Goal: Task Accomplishment & Management: Use online tool/utility

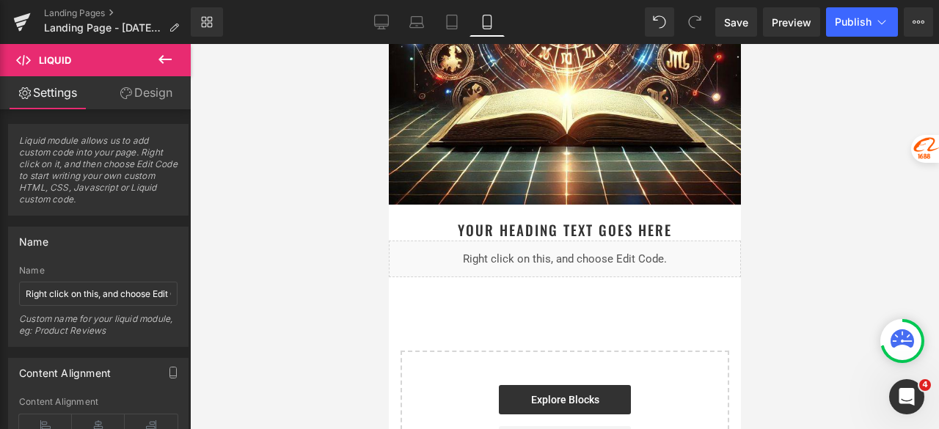
scroll to position [220, 0]
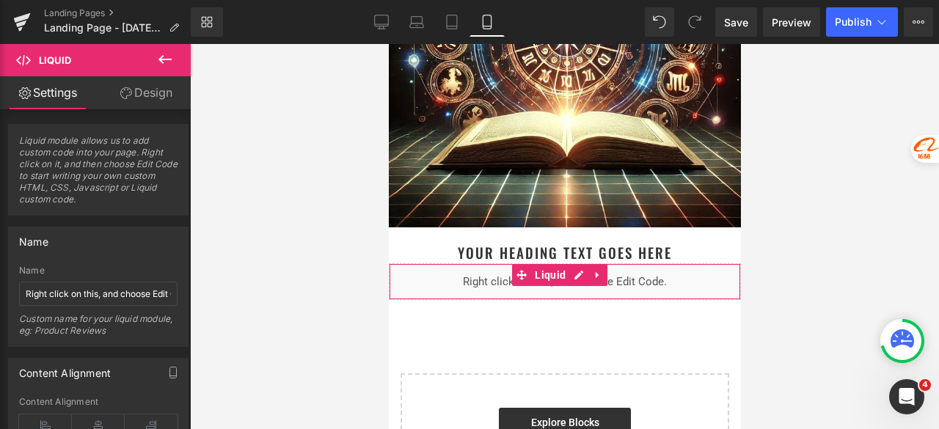
click at [571, 263] on div "Liquid" at bounding box center [564, 281] width 352 height 37
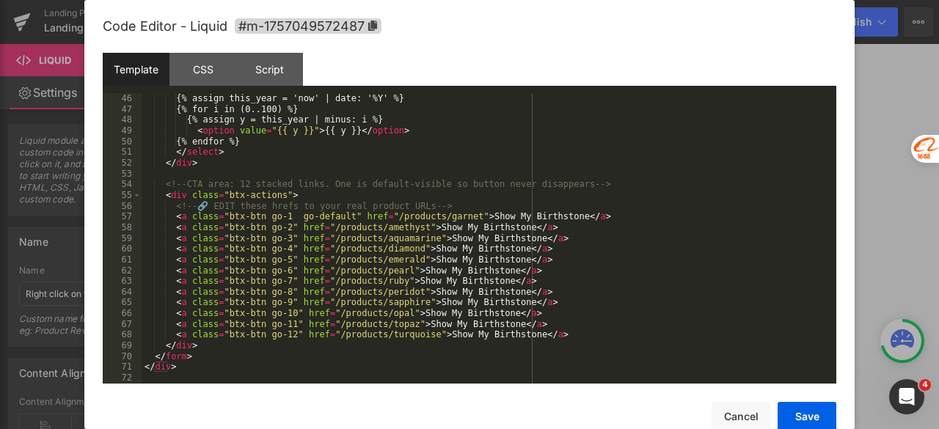
scroll to position [484, 0]
drag, startPoint x: 381, startPoint y: 220, endPoint x: 454, endPoint y: 222, distance: 73.4
click at [454, 222] on div "< option value = "" selected = "" > YYYY </ option > {% assign this_year = 'now…" at bounding box center [486, 238] width 689 height 312
drag, startPoint x: 378, startPoint y: 218, endPoint x: 445, endPoint y: 218, distance: 66.0
click at [445, 218] on div "< option value = "" selected = "" > YYYY </ option > {% assign this_year = 'now…" at bounding box center [486, 238] width 689 height 312
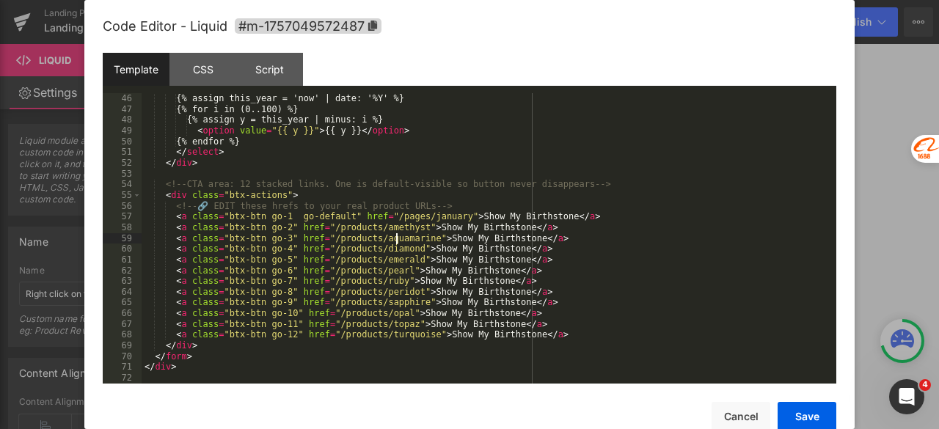
drag, startPoint x: 397, startPoint y: 240, endPoint x: 409, endPoint y: 234, distance: 13.8
click at [398, 240] on div "< option value = "" selected = "" > YYYY </ option > {% assign this_year = 'now…" at bounding box center [486, 238] width 689 height 312
drag, startPoint x: 409, startPoint y: 229, endPoint x: 320, endPoint y: 230, distance: 88.8
click at [320, 230] on div "< option value = "" selected = "" > YYYY </ option > {% assign this_year = 'now…" at bounding box center [486, 238] width 689 height 312
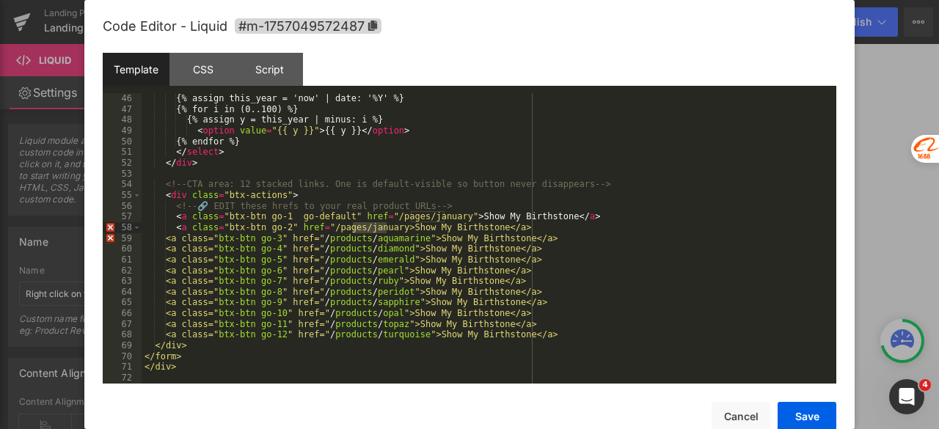
drag, startPoint x: 354, startPoint y: 230, endPoint x: 384, endPoint y: 229, distance: 30.8
click at [384, 229] on div "< option value = "" selected = "" > YYYY </ option > {% assign this_year = 'now…" at bounding box center [486, 238] width 689 height 312
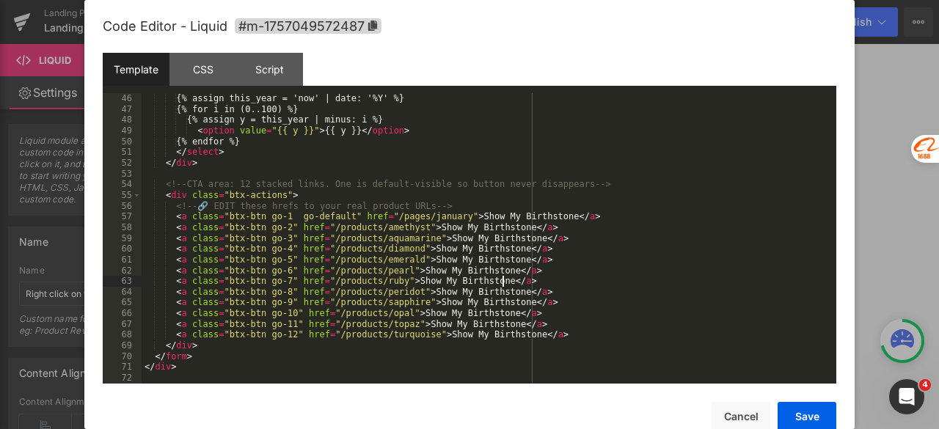
click at [645, 281] on div "< option value = "" selected = "" > YYYY </ option > {% assign this_year = 'now…" at bounding box center [486, 238] width 689 height 312
drag, startPoint x: 447, startPoint y: 221, endPoint x: 378, endPoint y: 216, distance: 68.4
click at [378, 216] on div "< option value = "" selected = "" > YYYY </ option > {% assign this_year = 'now…" at bounding box center [486, 238] width 689 height 312
click at [414, 221] on div "< option value = "" selected = "" > YYYY </ option > {% assign this_year = 'now…" at bounding box center [486, 238] width 689 height 290
drag, startPoint x: 409, startPoint y: 219, endPoint x: 378, endPoint y: 219, distance: 30.1
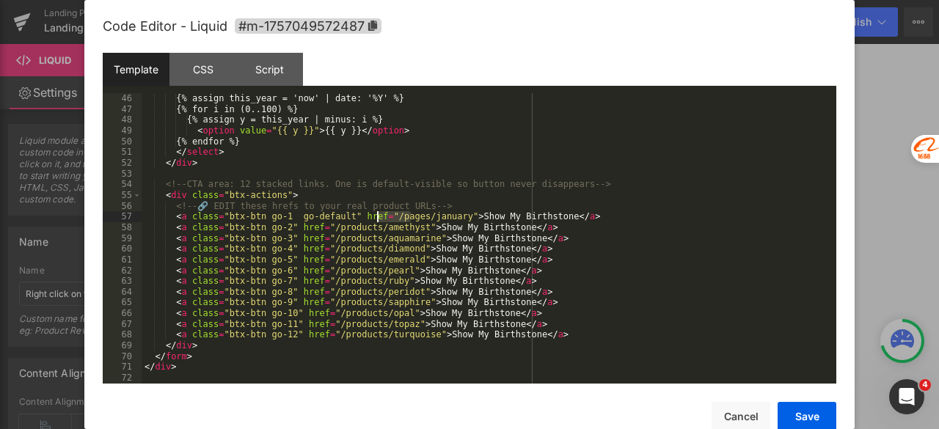
click at [378, 219] on div "< option value = "" selected = "" > YYYY </ option > {% assign this_year = 'now…" at bounding box center [486, 238] width 689 height 312
drag, startPoint x: 405, startPoint y: 229, endPoint x: 321, endPoint y: 230, distance: 84.4
click at [321, 230] on div "< option value = "" selected = "" > YYYY </ option > {% assign this_year = 'now…" at bounding box center [486, 238] width 689 height 312
paste textarea
drag, startPoint x: 417, startPoint y: 242, endPoint x: 321, endPoint y: 238, distance: 96.2
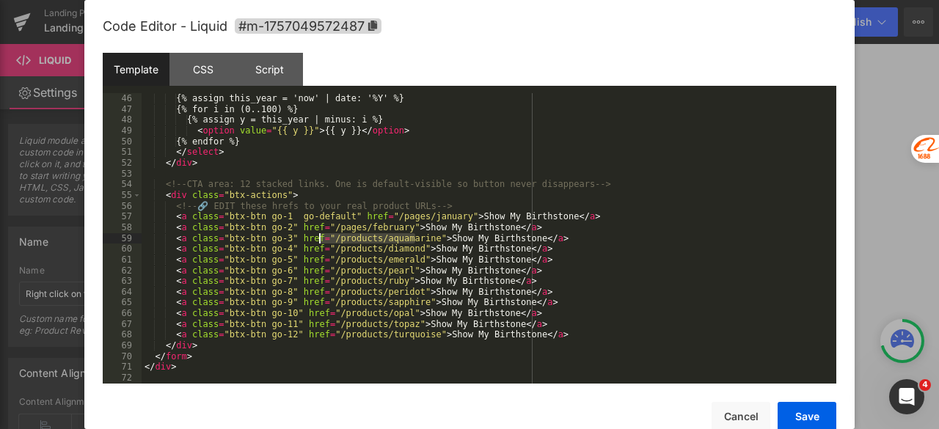
click at [321, 238] on div "< option value = "" selected = "" > YYYY </ option > {% assign this_year = 'now…" at bounding box center [486, 238] width 689 height 312
paste textarea
drag, startPoint x: 403, startPoint y: 252, endPoint x: 320, endPoint y: 252, distance: 82.9
click at [320, 252] on div "< option value = "" selected = "" > YYYY </ option > {% assign this_year = 'now…" at bounding box center [486, 238] width 689 height 312
paste textarea
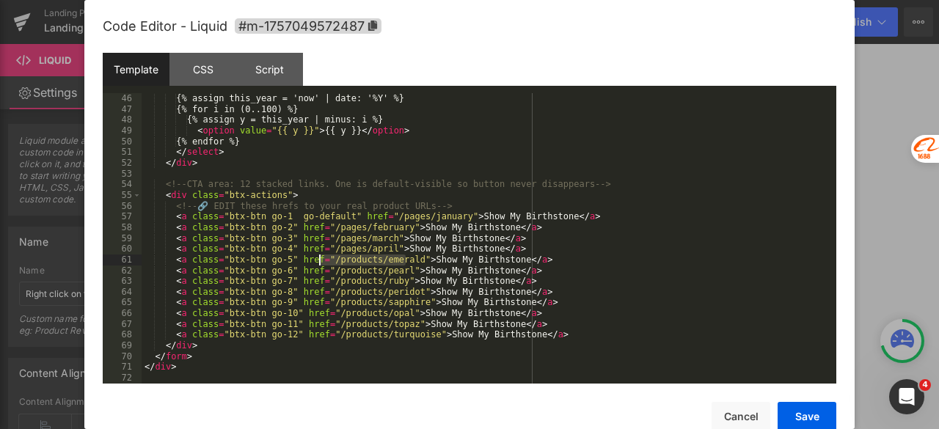
drag, startPoint x: 403, startPoint y: 263, endPoint x: 318, endPoint y: 265, distance: 85.8
click at [318, 265] on div "< option value = "" selected = "" > YYYY </ option > {% assign this_year = 'now…" at bounding box center [486, 238] width 689 height 312
paste textarea
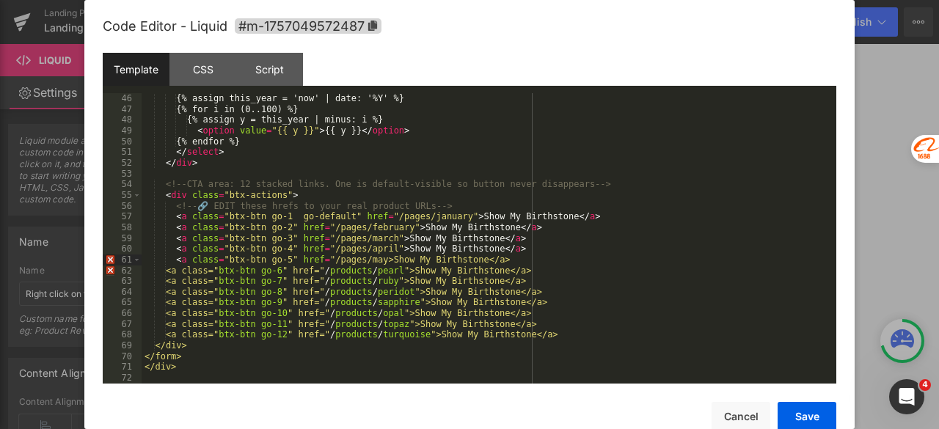
click at [396, 285] on div "< option value = "" selected = "" > YYYY </ option > {% assign this_year = 'now…" at bounding box center [486, 238] width 689 height 312
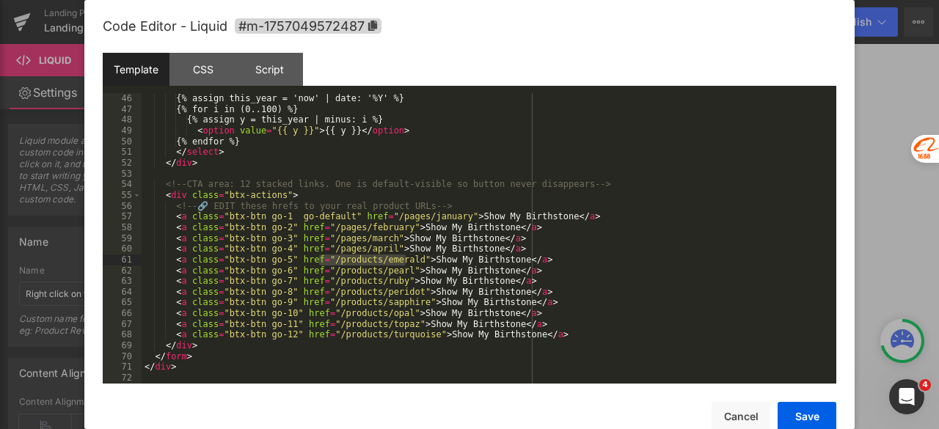
click at [395, 272] on div "< option value = "" selected = "" > YYYY </ option > {% assign this_year = 'now…" at bounding box center [486, 238] width 689 height 312
drag, startPoint x: 400, startPoint y: 262, endPoint x: 320, endPoint y: 264, distance: 80.7
click at [320, 264] on div "< option value = "" selected = "" > YYYY </ option > {% assign this_year = 'now…" at bounding box center [486, 238] width 689 height 312
paste textarea
click at [356, 259] on div "< option value = "" selected = "" > YYYY </ option > {% assign this_year = 'now…" at bounding box center [486, 238] width 689 height 312
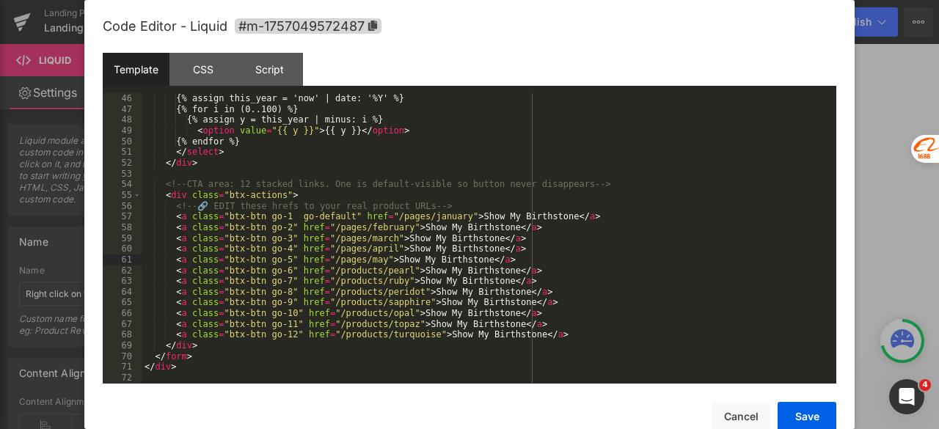
click at [385, 285] on div "< option value = "" selected = "" > YYYY </ option > {% assign this_year = 'now…" at bounding box center [486, 238] width 689 height 312
drag, startPoint x: 393, startPoint y: 272, endPoint x: 320, endPoint y: 272, distance: 73.4
click at [320, 272] on div "< option value = "" selected = "" > YYYY </ option > {% assign this_year = 'now…" at bounding box center [486, 238] width 689 height 312
paste textarea
drag, startPoint x: 387, startPoint y: 281, endPoint x: 320, endPoint y: 281, distance: 67.5
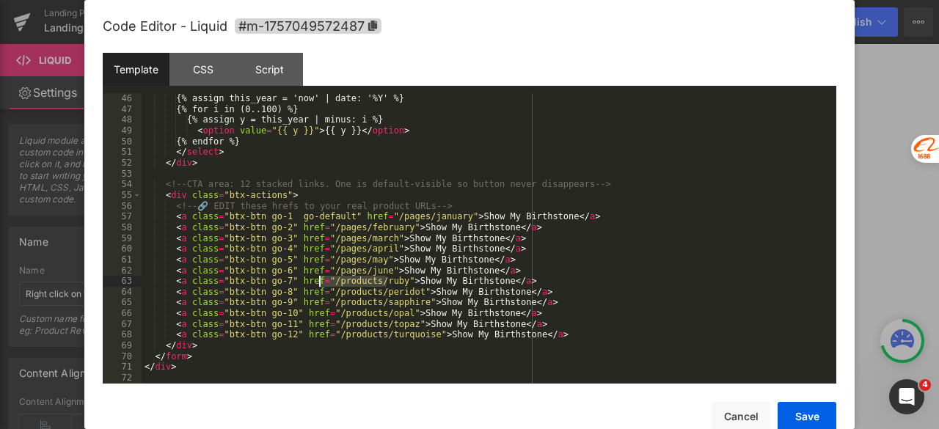
click at [320, 281] on div "< option value = "" selected = "" > YYYY </ option > {% assign this_year = 'now…" at bounding box center [486, 238] width 689 height 312
paste textarea
drag, startPoint x: 374, startPoint y: 284, endPoint x: 320, endPoint y: 282, distance: 54.3
click at [320, 282] on div "< option value = "" selected = "" > YYYY </ option > {% assign this_year = 'now…" at bounding box center [486, 238] width 689 height 312
click at [370, 293] on div "< option value = "" selected = "" > YYYY </ option > {% assign this_year = 'now…" at bounding box center [486, 238] width 689 height 312
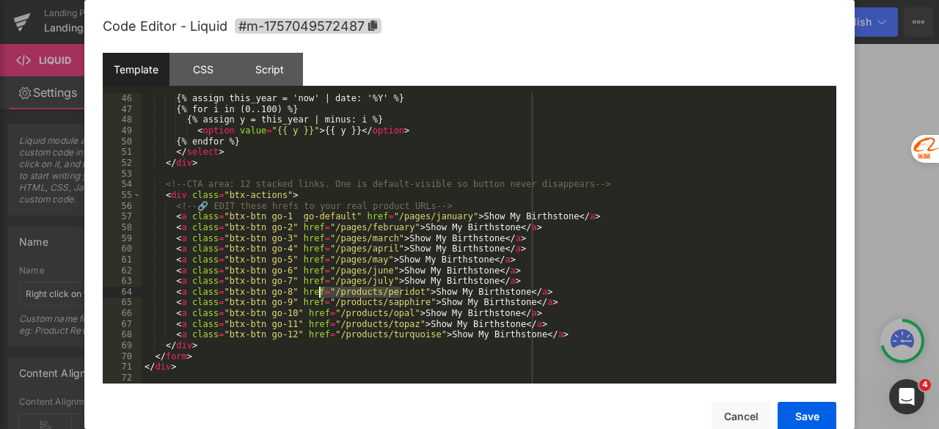
drag, startPoint x: 400, startPoint y: 291, endPoint x: 319, endPoint y: 297, distance: 81.6
click at [319, 297] on div "< option value = "" selected = "" > YYYY </ option > {% assign this_year = 'now…" at bounding box center [486, 238] width 689 height 312
paste textarea
drag, startPoint x: 406, startPoint y: 306, endPoint x: 319, endPoint y: 302, distance: 86.6
click at [319, 302] on div "< option value = "" selected = "" > YYYY </ option > {% assign this_year = 'now…" at bounding box center [486, 238] width 689 height 312
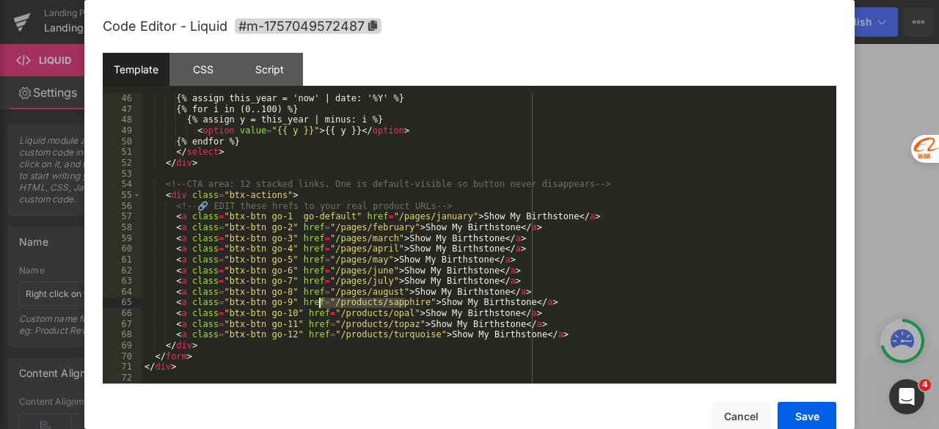
paste textarea
drag, startPoint x: 391, startPoint y: 316, endPoint x: 326, endPoint y: 319, distance: 65.3
click at [326, 319] on div "< option value = "" selected = "" > YYYY </ option > {% assign this_year = 'now…" at bounding box center [486, 238] width 689 height 312
paste textarea
drag, startPoint x: 396, startPoint y: 323, endPoint x: 323, endPoint y: 328, distance: 72.8
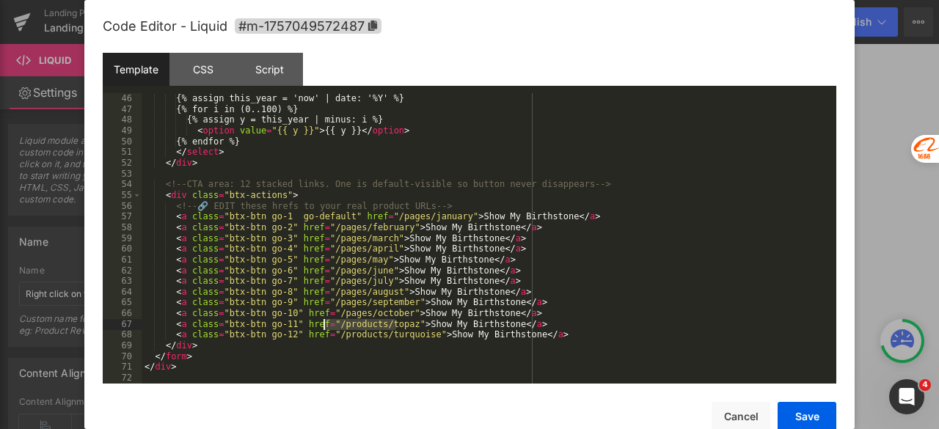
click at [323, 328] on div "< option value = "" selected = "" > YYYY </ option > {% assign this_year = 'now…" at bounding box center [486, 238] width 689 height 312
paste textarea
drag, startPoint x: 416, startPoint y: 337, endPoint x: 324, endPoint y: 340, distance: 91.8
click at [324, 340] on div "< option value = "" selected = "" > YYYY </ option > {% assign this_year = 'now…" at bounding box center [486, 238] width 689 height 312
paste textarea
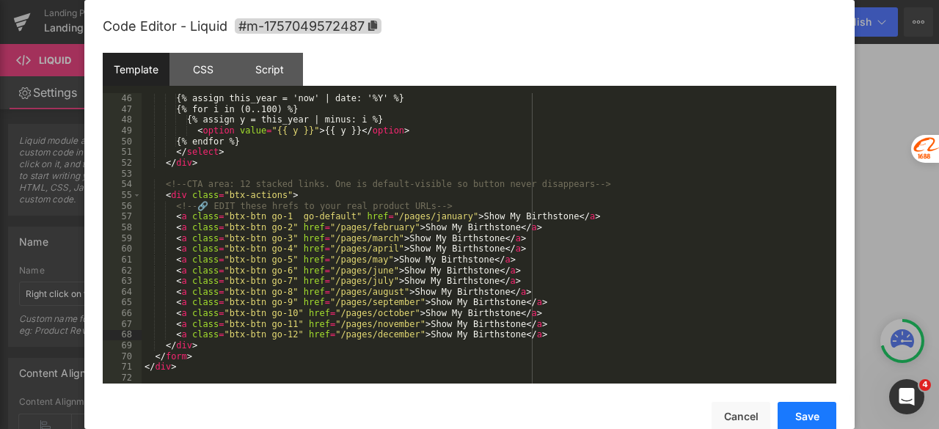
click at [793, 414] on button "Save" at bounding box center [807, 416] width 59 height 29
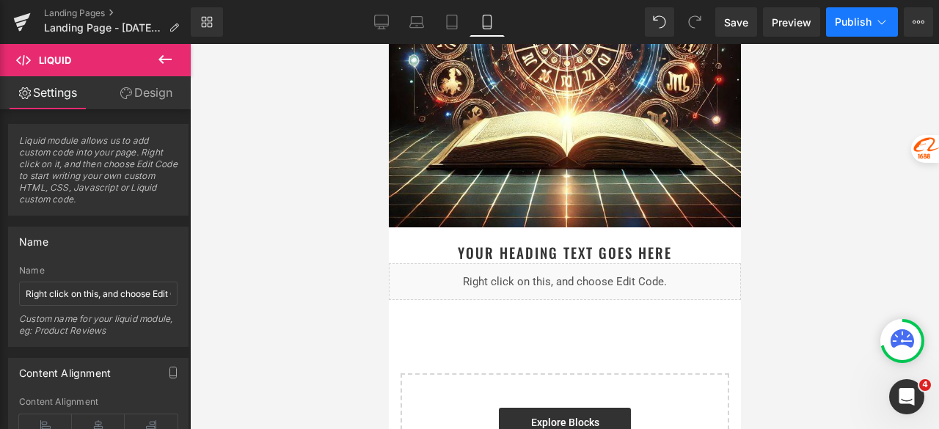
click at [841, 26] on span "Publish" at bounding box center [853, 22] width 37 height 12
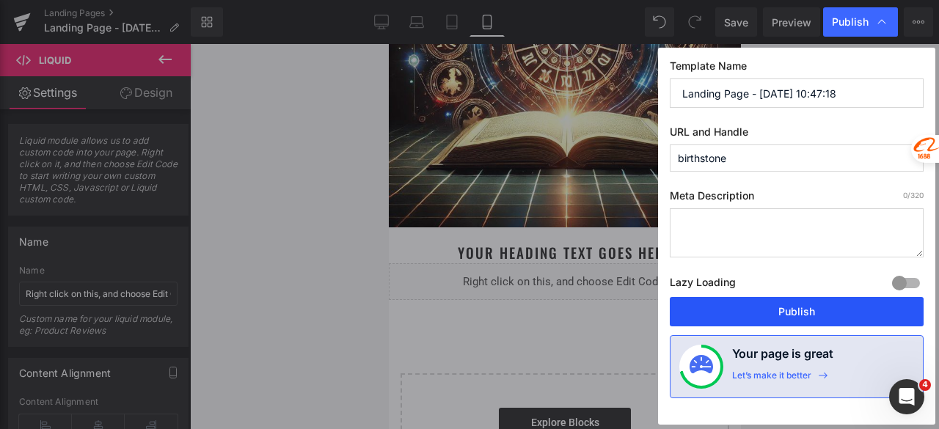
click at [791, 306] on button "Publish" at bounding box center [797, 311] width 254 height 29
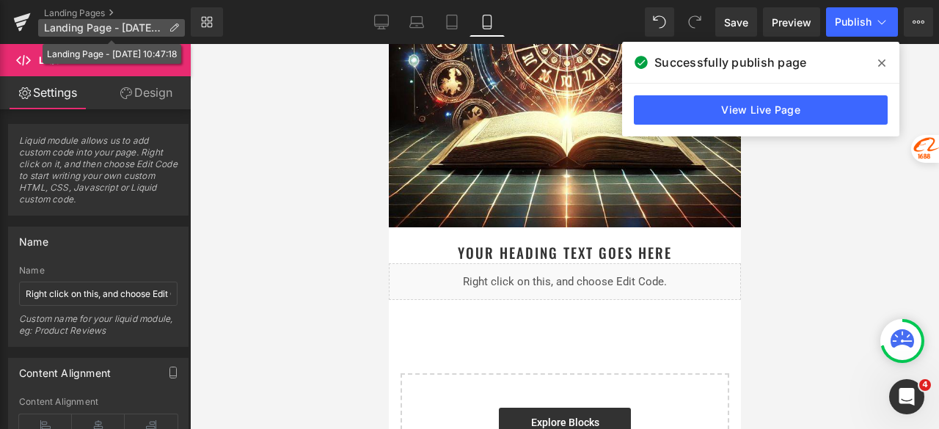
click at [167, 24] on p "Landing Page - [DATE] 10:47:18" at bounding box center [111, 28] width 147 height 18
click at [173, 29] on icon at bounding box center [174, 28] width 10 height 10
click at [161, 26] on span "Landing Page - [DATE] 10:47:18" at bounding box center [103, 28] width 119 height 12
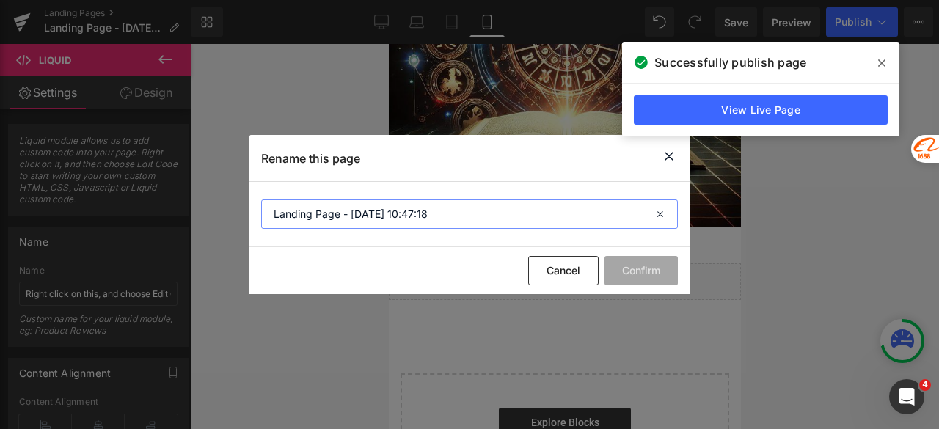
drag, startPoint x: 449, startPoint y: 219, endPoint x: 264, endPoint y: 218, distance: 184.8
click at [264, 218] on input "Landing Page - [DATE] 10:47:18" at bounding box center [469, 214] width 417 height 29
type input "Find Your Birthstone"
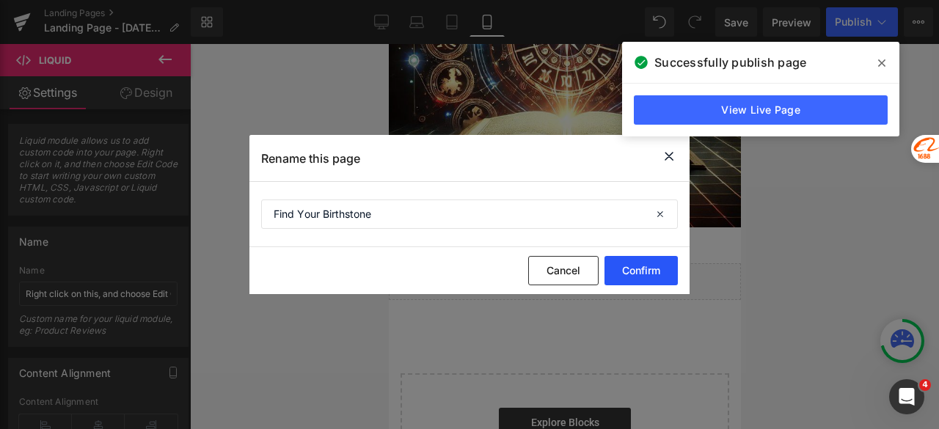
click at [632, 268] on button "Confirm" at bounding box center [640, 270] width 73 height 29
click at [890, 62] on span at bounding box center [881, 62] width 23 height 23
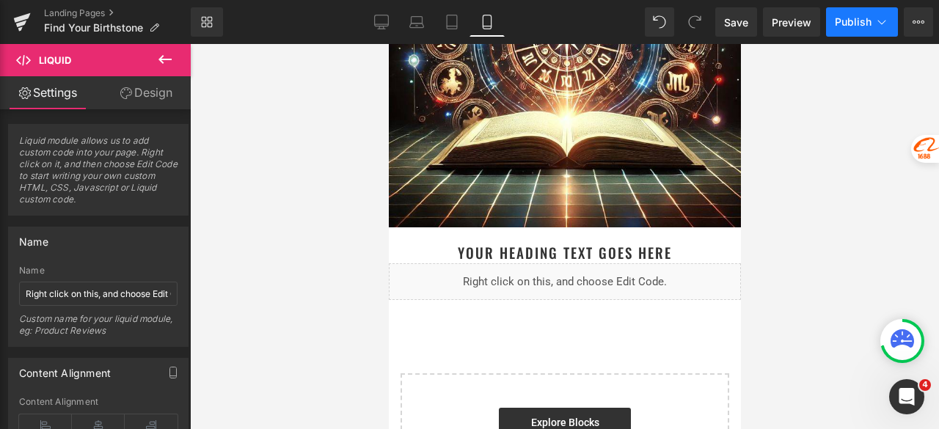
click at [862, 23] on span "Publish" at bounding box center [853, 22] width 37 height 12
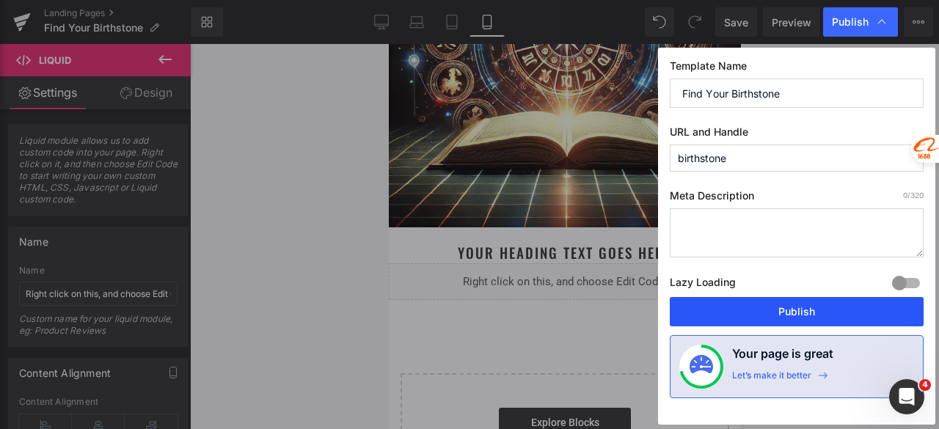
click at [822, 302] on button "Publish" at bounding box center [797, 311] width 254 height 29
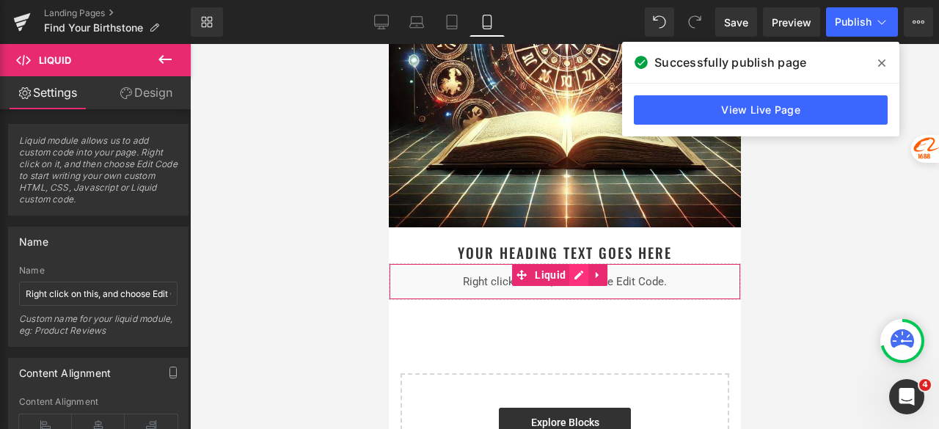
click at [578, 263] on div "Liquid" at bounding box center [564, 281] width 352 height 37
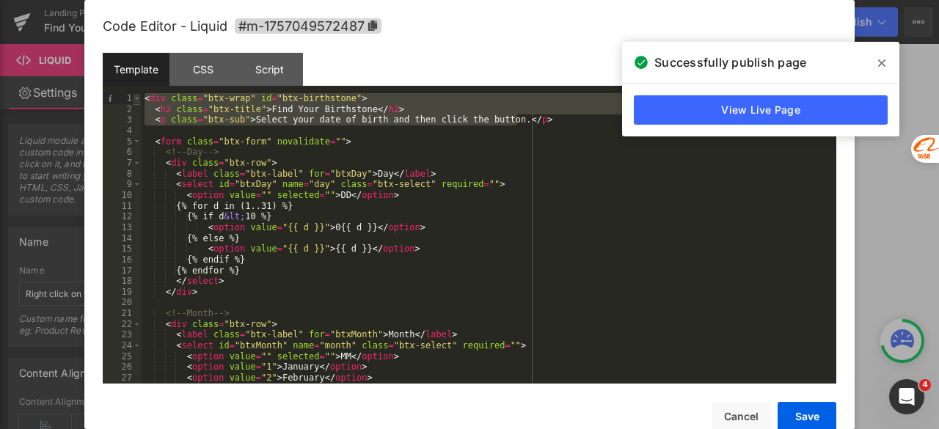
drag, startPoint x: 528, startPoint y: 122, endPoint x: 133, endPoint y: 97, distance: 395.5
click at [133, 97] on pre "1 2 3 4 5 6 7 8 9 10 11 12 13 14 15 16 17 18 19 20 21 22 23 24 25 26 27 28 < di…" at bounding box center [470, 238] width 734 height 290
click at [411, 143] on div "< div class = "btx-wrap" id = "btx-birthstone" > < h2 class = "btx-title" > Fin…" at bounding box center [486, 249] width 689 height 312
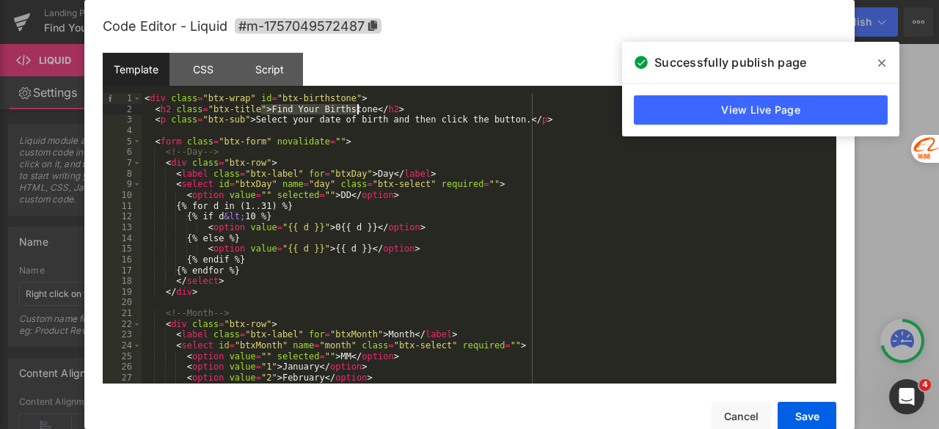
drag, startPoint x: 260, startPoint y: 108, endPoint x: 358, endPoint y: 110, distance: 98.3
click at [358, 110] on div "< div class = "btx-wrap" id = "btx-birthstone" > < h2 class = "btx-title" > Fin…" at bounding box center [486, 249] width 689 height 312
drag, startPoint x: 499, startPoint y: 123, endPoint x: 247, endPoint y: 122, distance: 251.6
click at [247, 122] on div "< div class = "btx-wrap" id = "btx-birthstone" > < h2 class = "btx-title" > /h2…" at bounding box center [486, 249] width 689 height 312
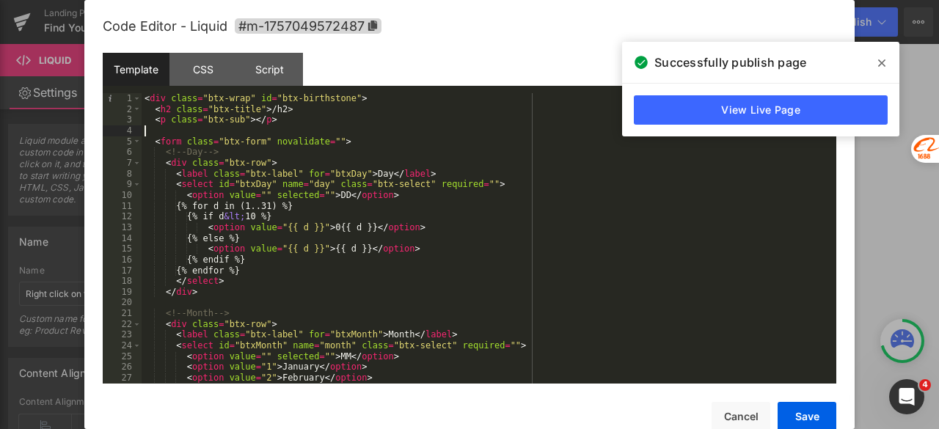
click at [412, 131] on div "< div class = "btx-wrap" id = "btx-birthstone" > < h2 class = "btx-title" > /h2…" at bounding box center [486, 249] width 689 height 312
click at [790, 412] on button "Save" at bounding box center [807, 416] width 59 height 29
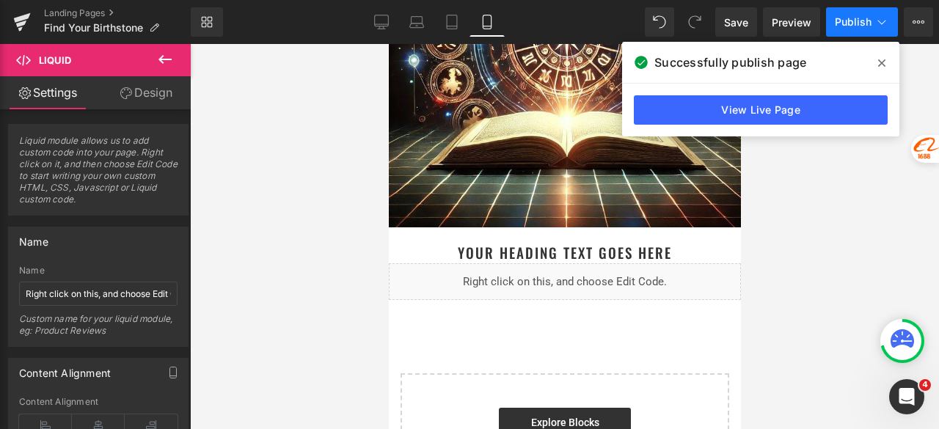
click at [850, 11] on button "Publish" at bounding box center [862, 21] width 72 height 29
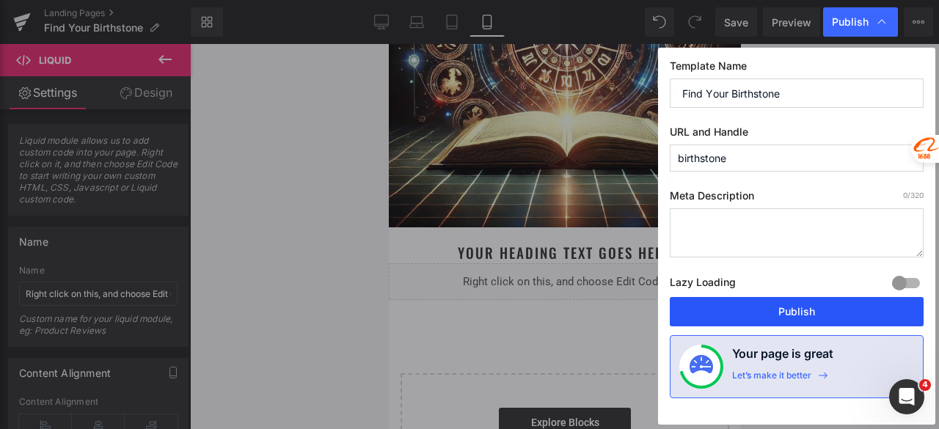
click at [823, 304] on button "Publish" at bounding box center [797, 311] width 254 height 29
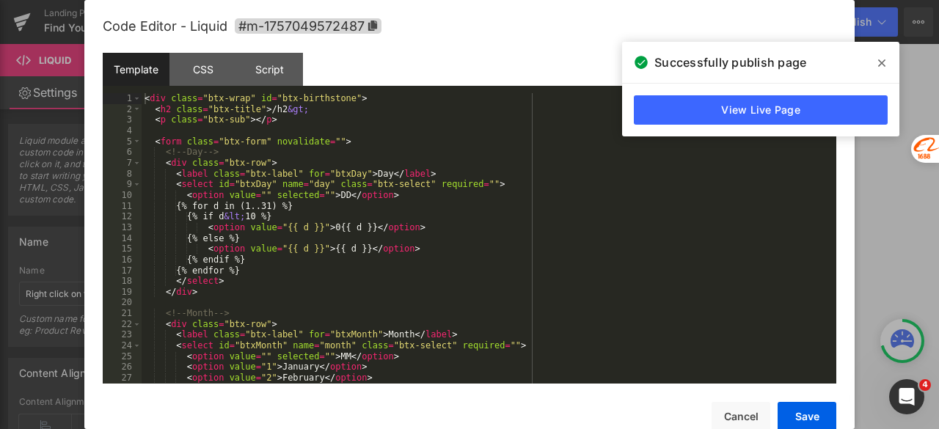
click at [571, 268] on div "Liquid" at bounding box center [564, 281] width 352 height 37
click at [275, 111] on div "< div class = "btx-wrap" id = "btx-birthstone" > < h2 class = "btx-title" > /h2…" at bounding box center [486, 249] width 689 height 312
drag, startPoint x: 304, startPoint y: 111, endPoint x: 262, endPoint y: 113, distance: 41.8
click at [262, 113] on div "< div class = "btx-wrap" id = "btx-birthstone" > < h2 class = "btx-title" > /h2…" at bounding box center [486, 249] width 689 height 312
click at [818, 404] on button "Save" at bounding box center [807, 416] width 59 height 29
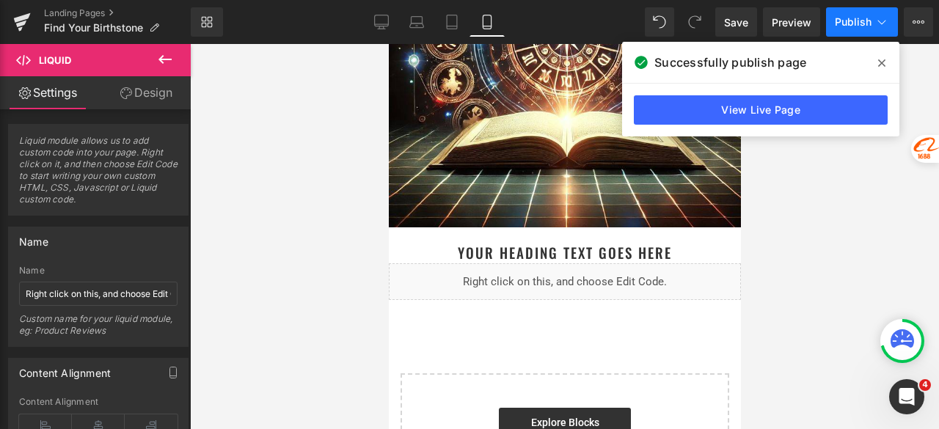
click at [852, 16] on span "Publish" at bounding box center [853, 22] width 37 height 12
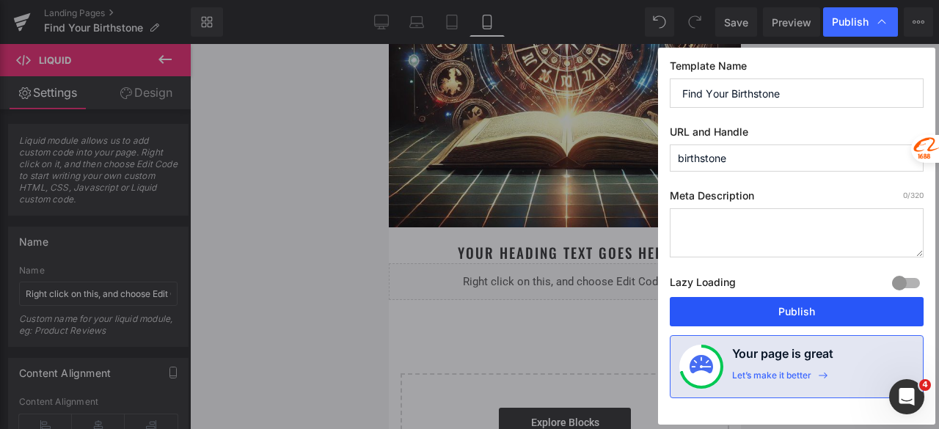
click at [826, 313] on button "Publish" at bounding box center [797, 311] width 254 height 29
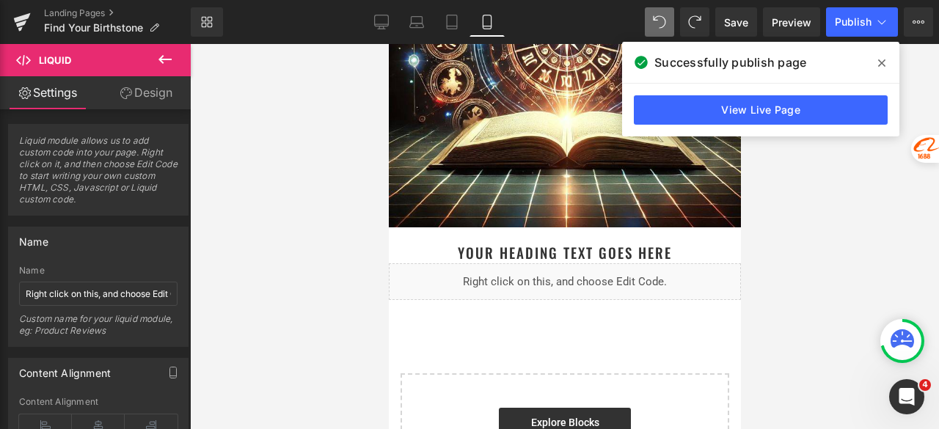
click at [578, 263] on div "Liquid" at bounding box center [564, 281] width 352 height 37
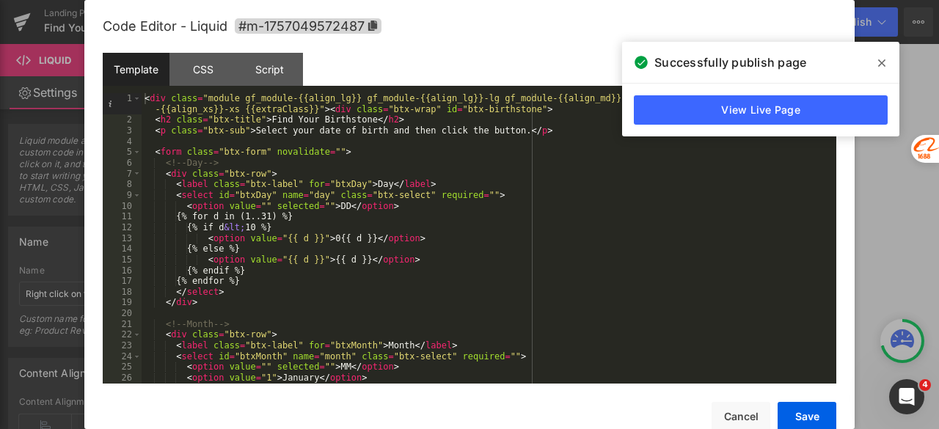
click at [882, 62] on icon at bounding box center [881, 63] width 7 height 12
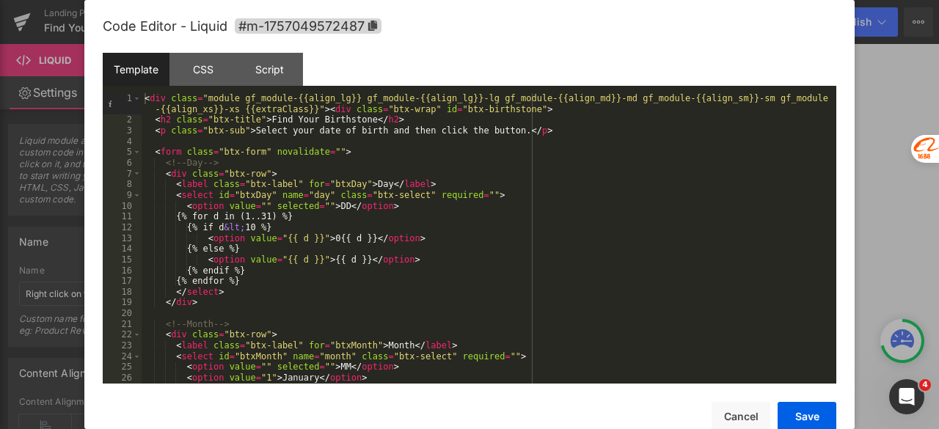
click at [892, 87] on div at bounding box center [469, 214] width 939 height 429
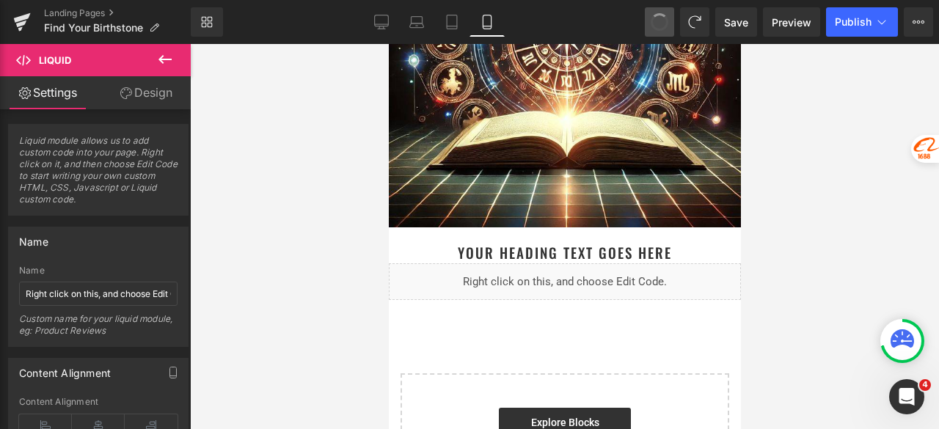
click at [657, 18] on span at bounding box center [659, 22] width 21 height 21
click at [657, 18] on span at bounding box center [660, 22] width 24 height 24
click at [657, 18] on span at bounding box center [659, 22] width 25 height 25
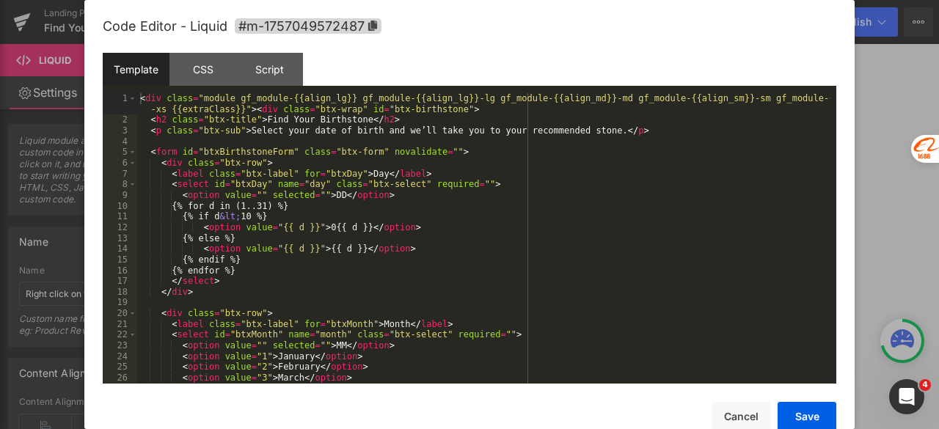
click at [584, 263] on div "Liquid" at bounding box center [564, 281] width 352 height 37
click at [817, 422] on button "Save" at bounding box center [807, 416] width 59 height 29
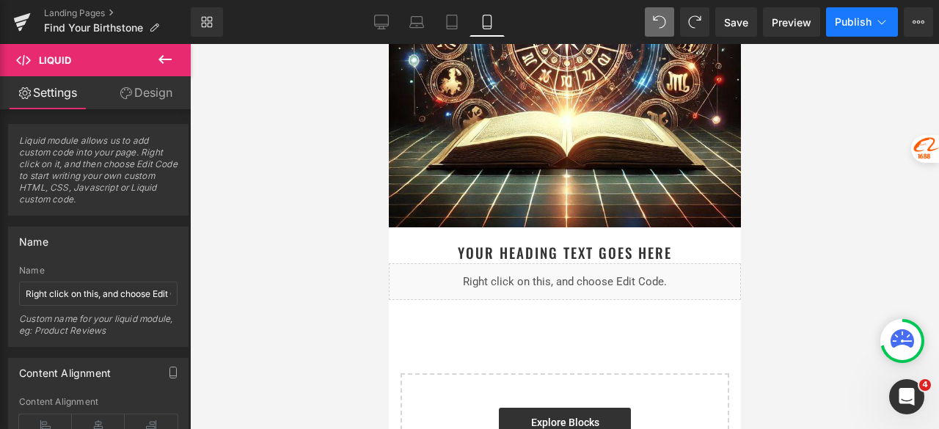
click at [844, 13] on button "Publish" at bounding box center [862, 21] width 72 height 29
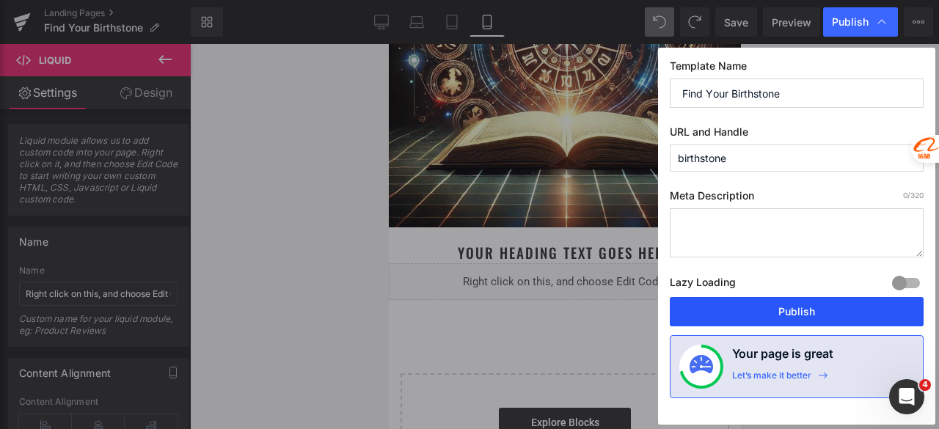
click at [772, 310] on button "Publish" at bounding box center [797, 311] width 254 height 29
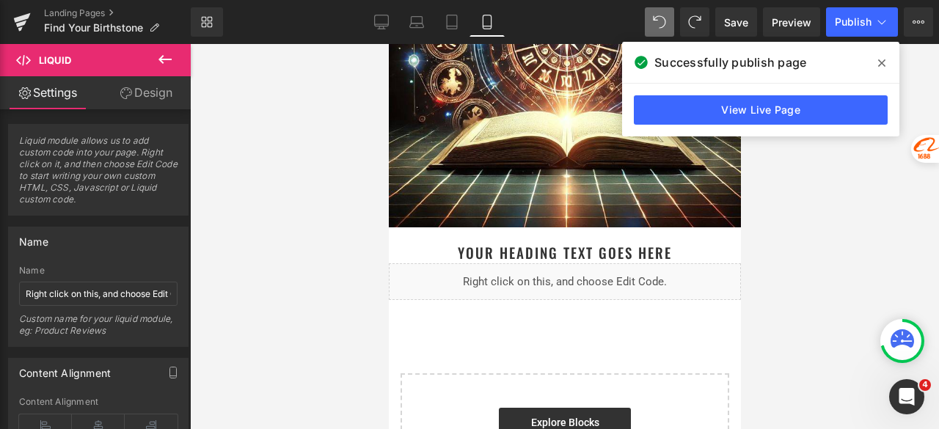
click at [886, 65] on span at bounding box center [881, 62] width 23 height 23
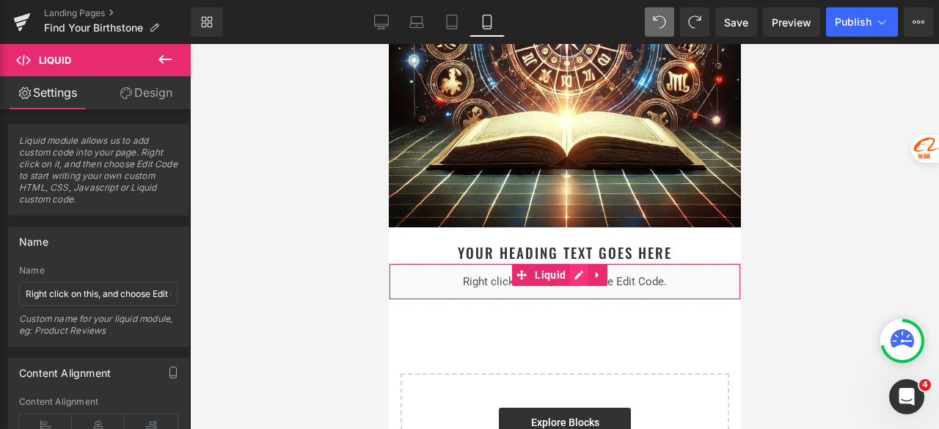
click at [579, 265] on div "Liquid" at bounding box center [564, 281] width 352 height 37
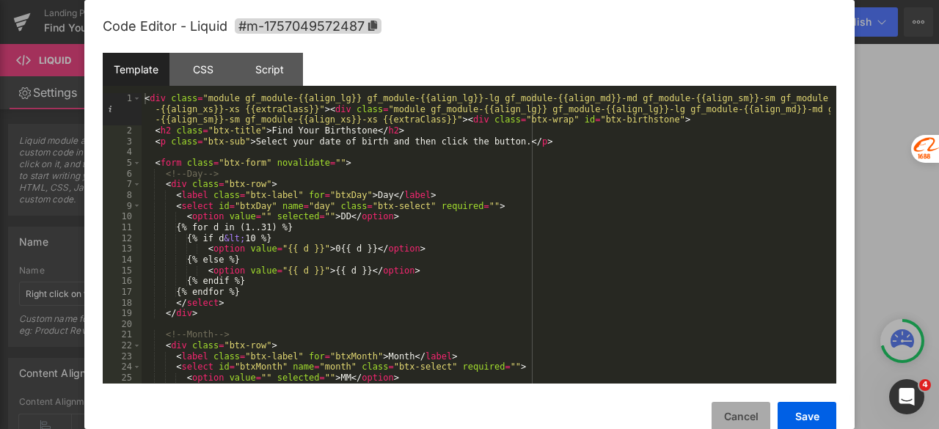
click at [741, 409] on button "Cancel" at bounding box center [740, 416] width 59 height 29
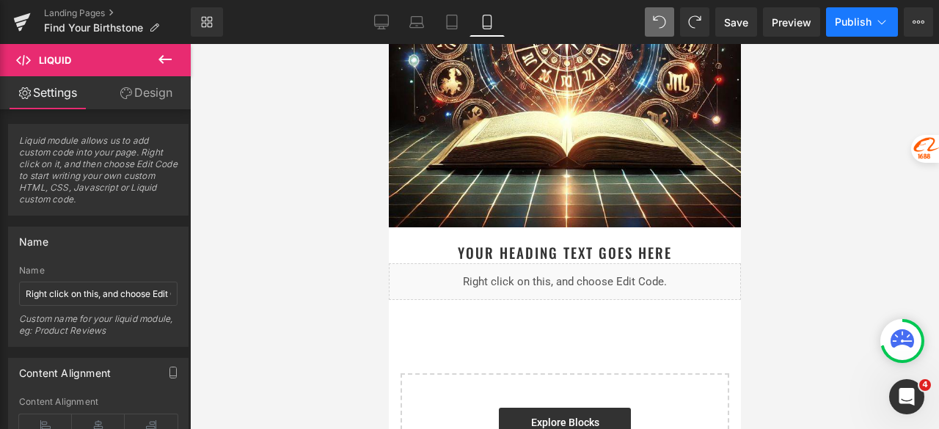
click at [848, 22] on span "Publish" at bounding box center [853, 22] width 37 height 12
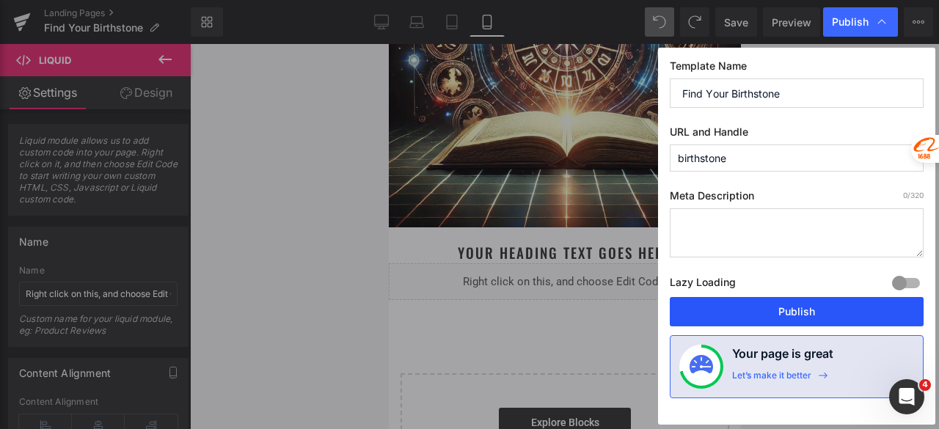
click at [784, 307] on button "Publish" at bounding box center [797, 311] width 254 height 29
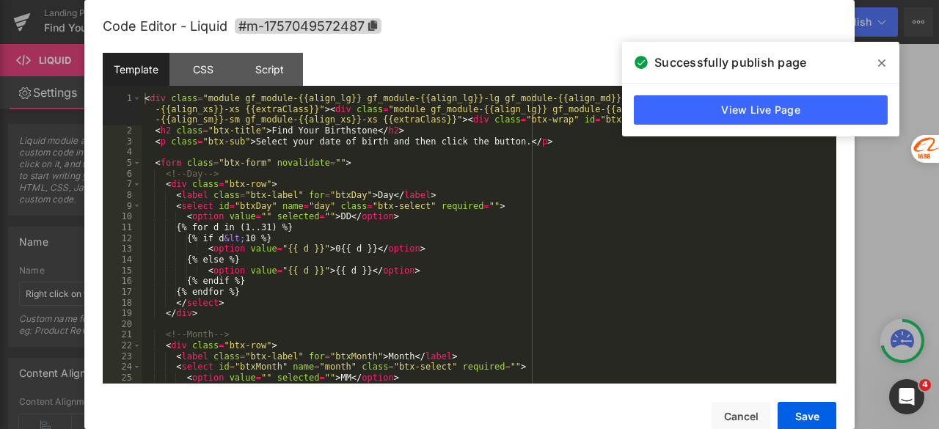
click at [578, 263] on div "Liquid" at bounding box center [564, 281] width 352 height 37
click at [729, 416] on button "Cancel" at bounding box center [740, 416] width 59 height 29
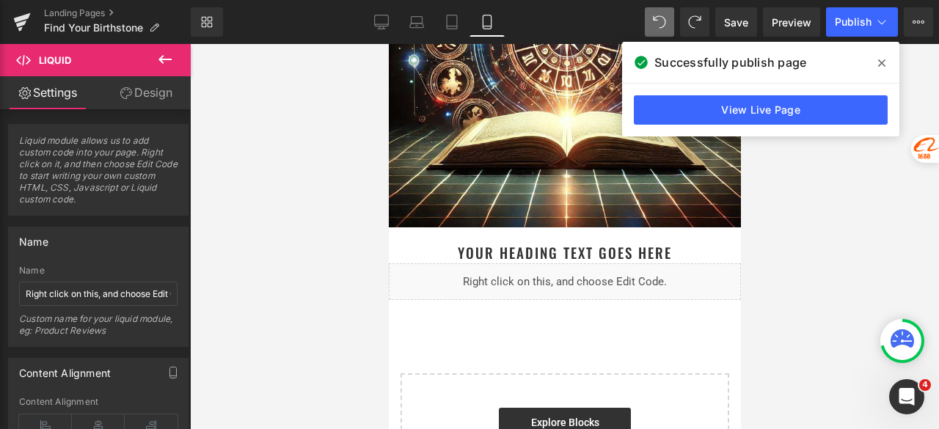
click at [576, 263] on div "Liquid" at bounding box center [564, 281] width 352 height 37
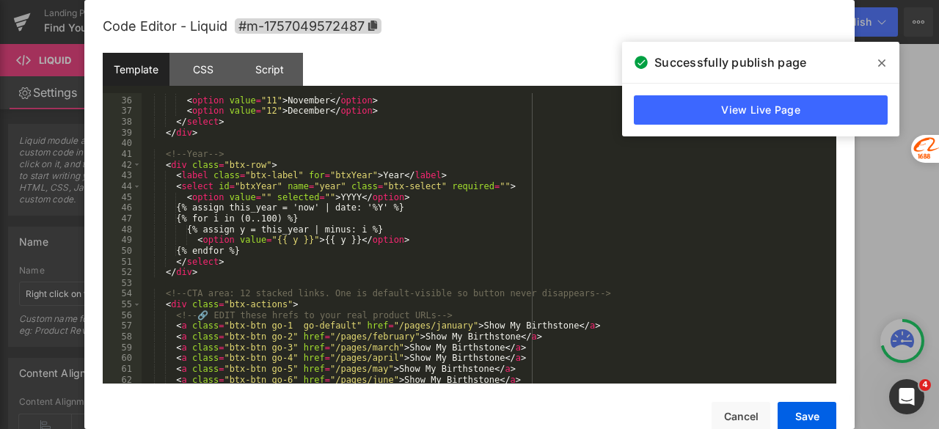
scroll to position [572, 0]
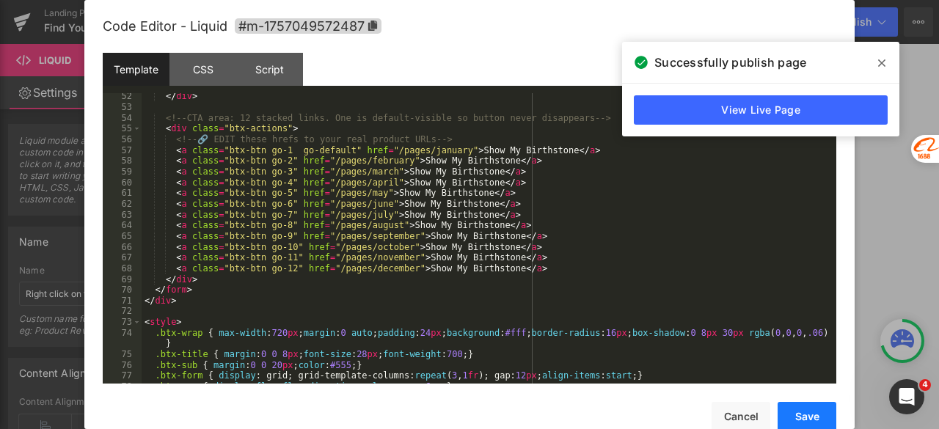
click at [822, 420] on button "Save" at bounding box center [807, 416] width 59 height 29
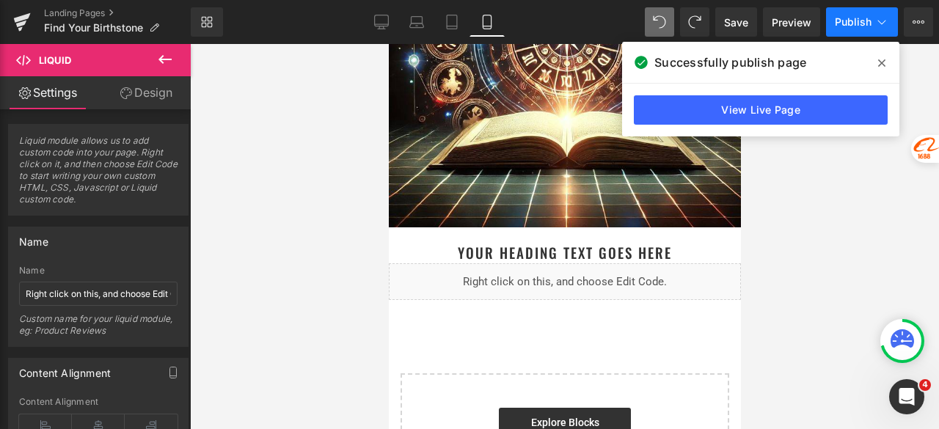
click at [846, 25] on span "Publish" at bounding box center [853, 22] width 37 height 12
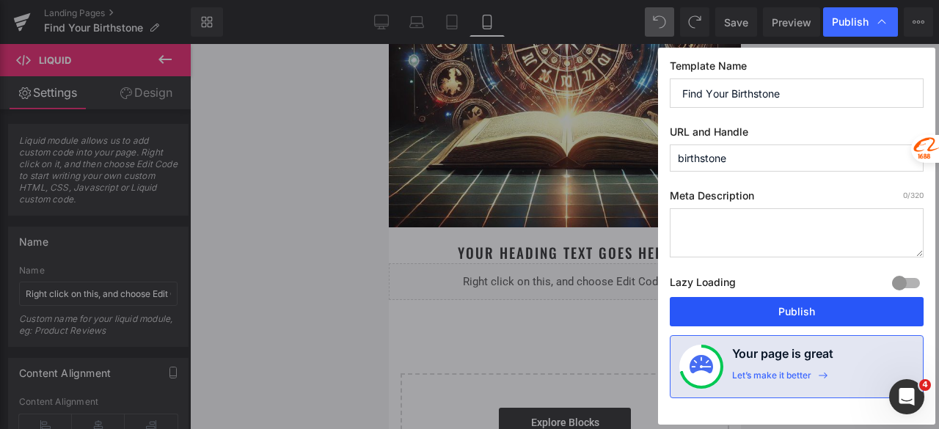
click at [798, 310] on button "Publish" at bounding box center [797, 311] width 254 height 29
